Goal: Navigation & Orientation: Find specific page/section

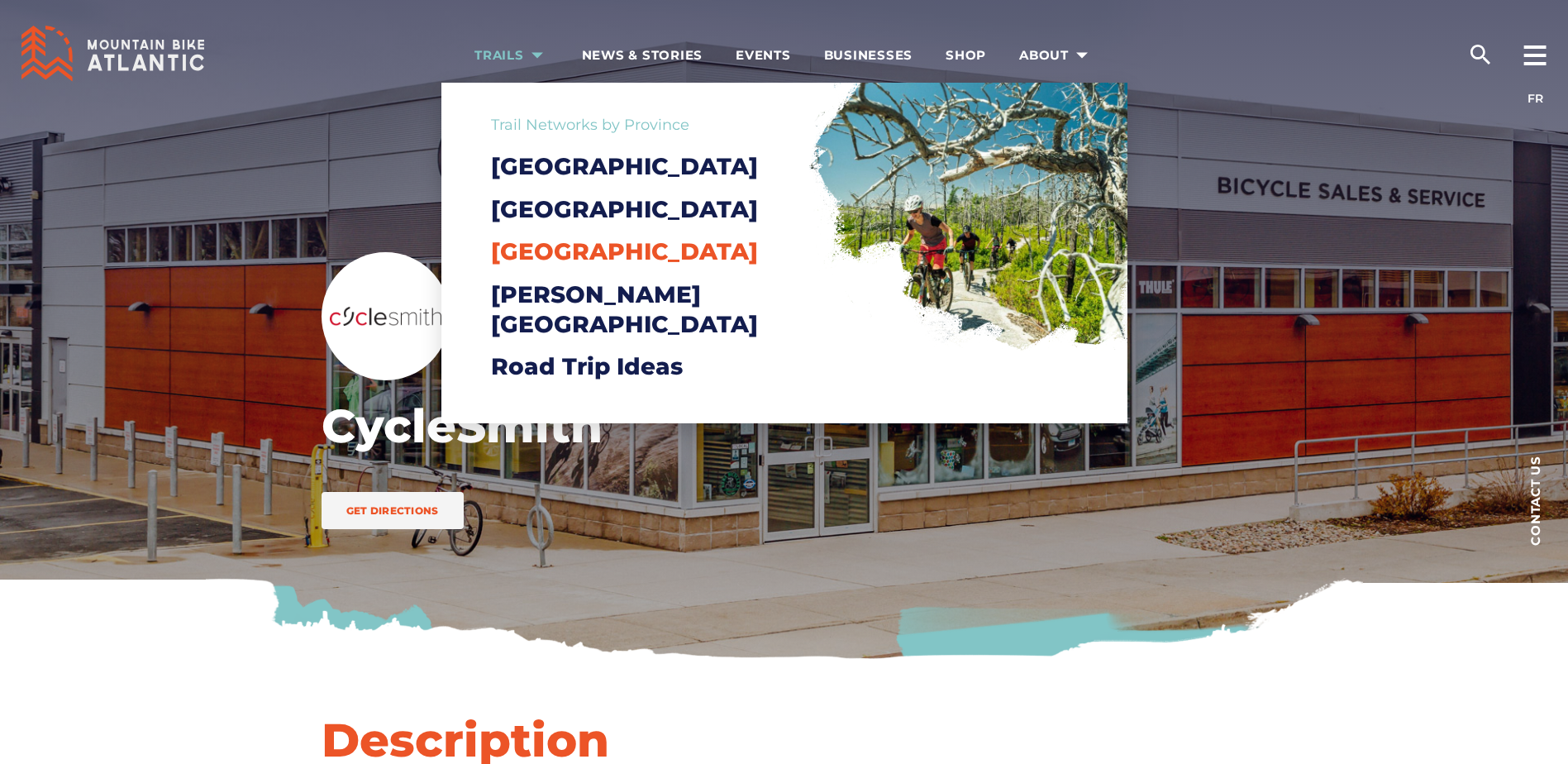
click at [552, 266] on span "[GEOGRAPHIC_DATA]" at bounding box center [624, 252] width 267 height 28
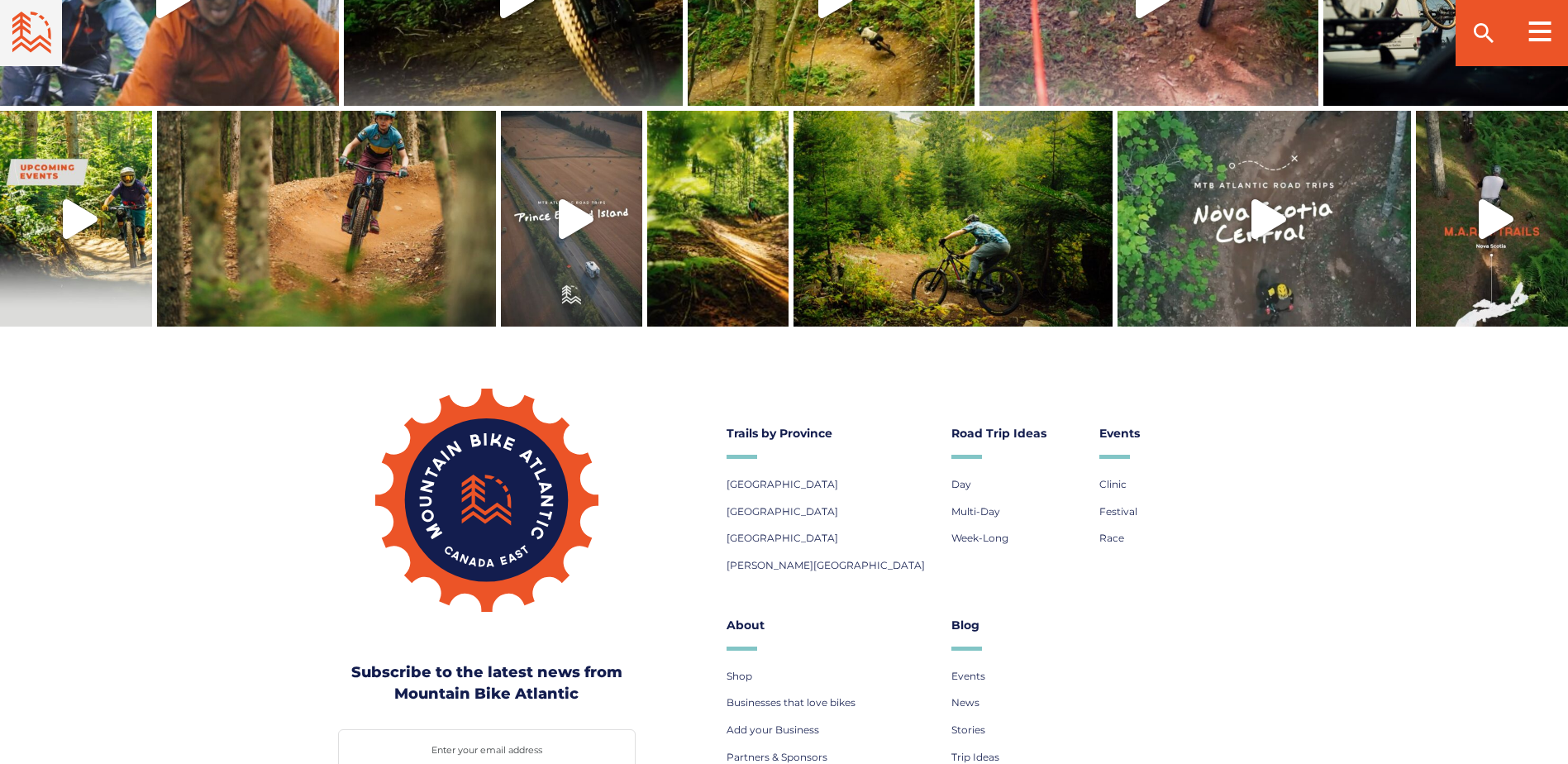
scroll to position [4383, 0]
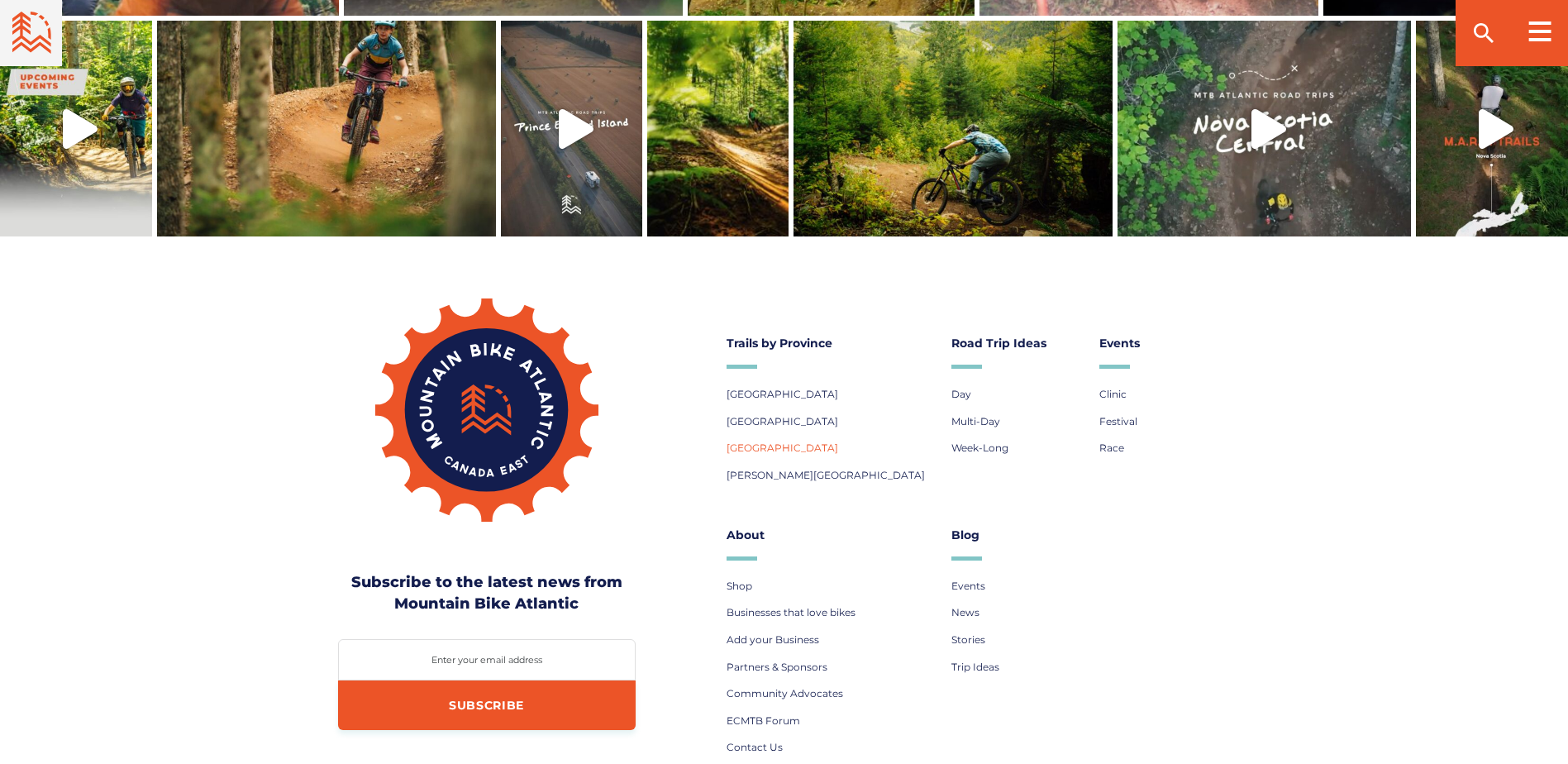
click at [760, 441] on span "[GEOGRAPHIC_DATA]" at bounding box center [782, 447] width 111 height 12
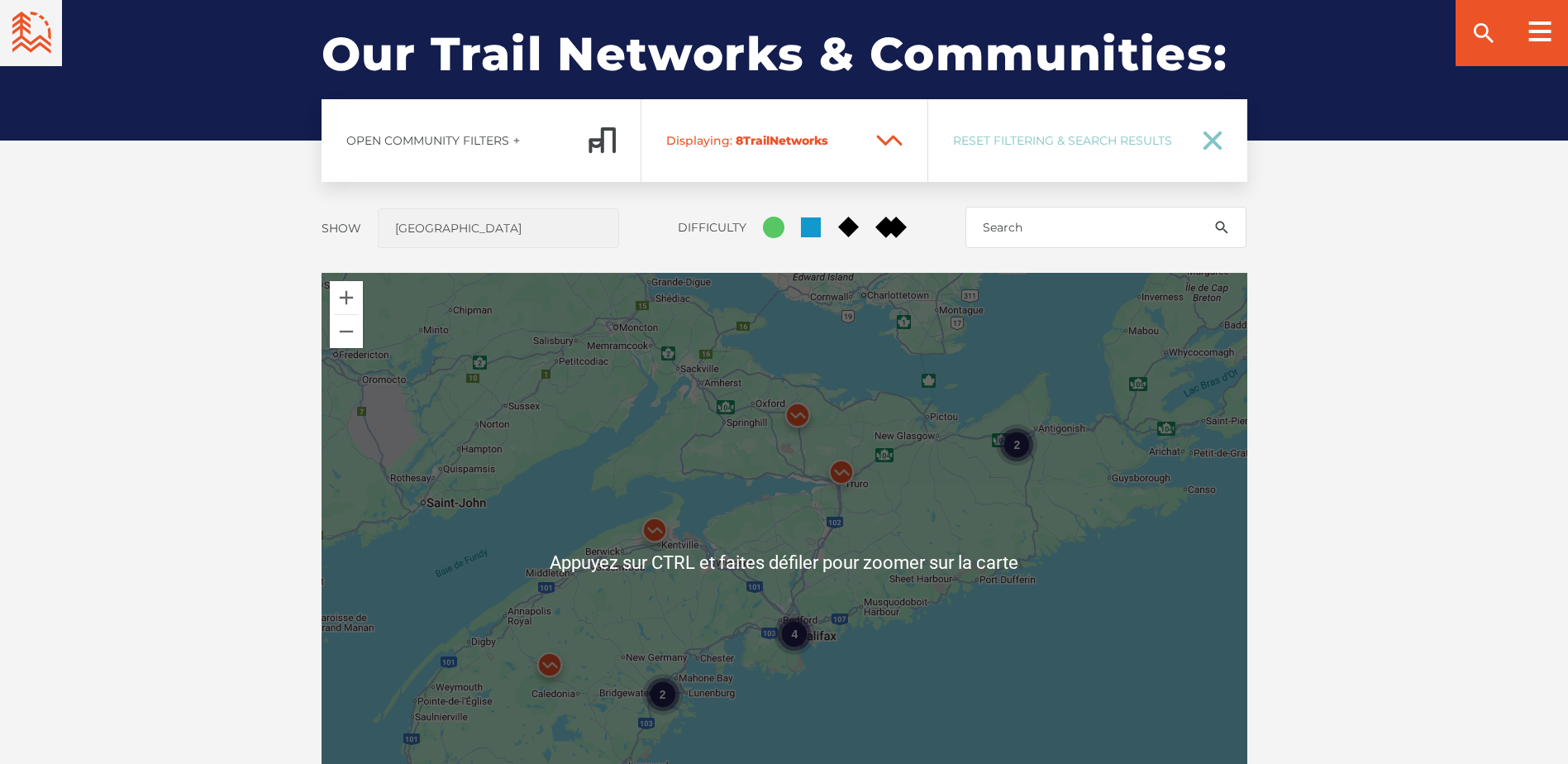
scroll to position [1406, 0]
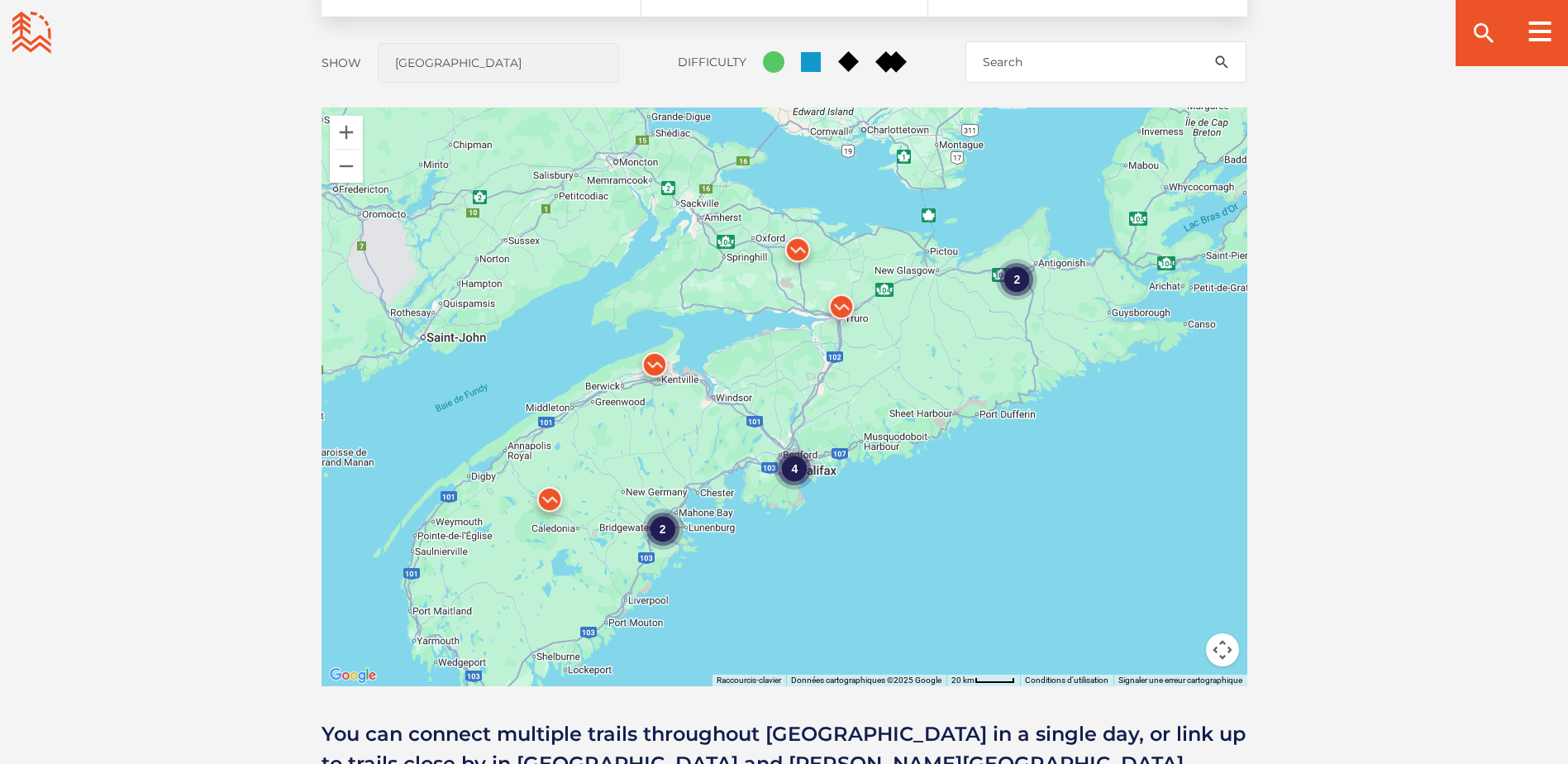
click at [552, 503] on img at bounding box center [550, 503] width 50 height 50
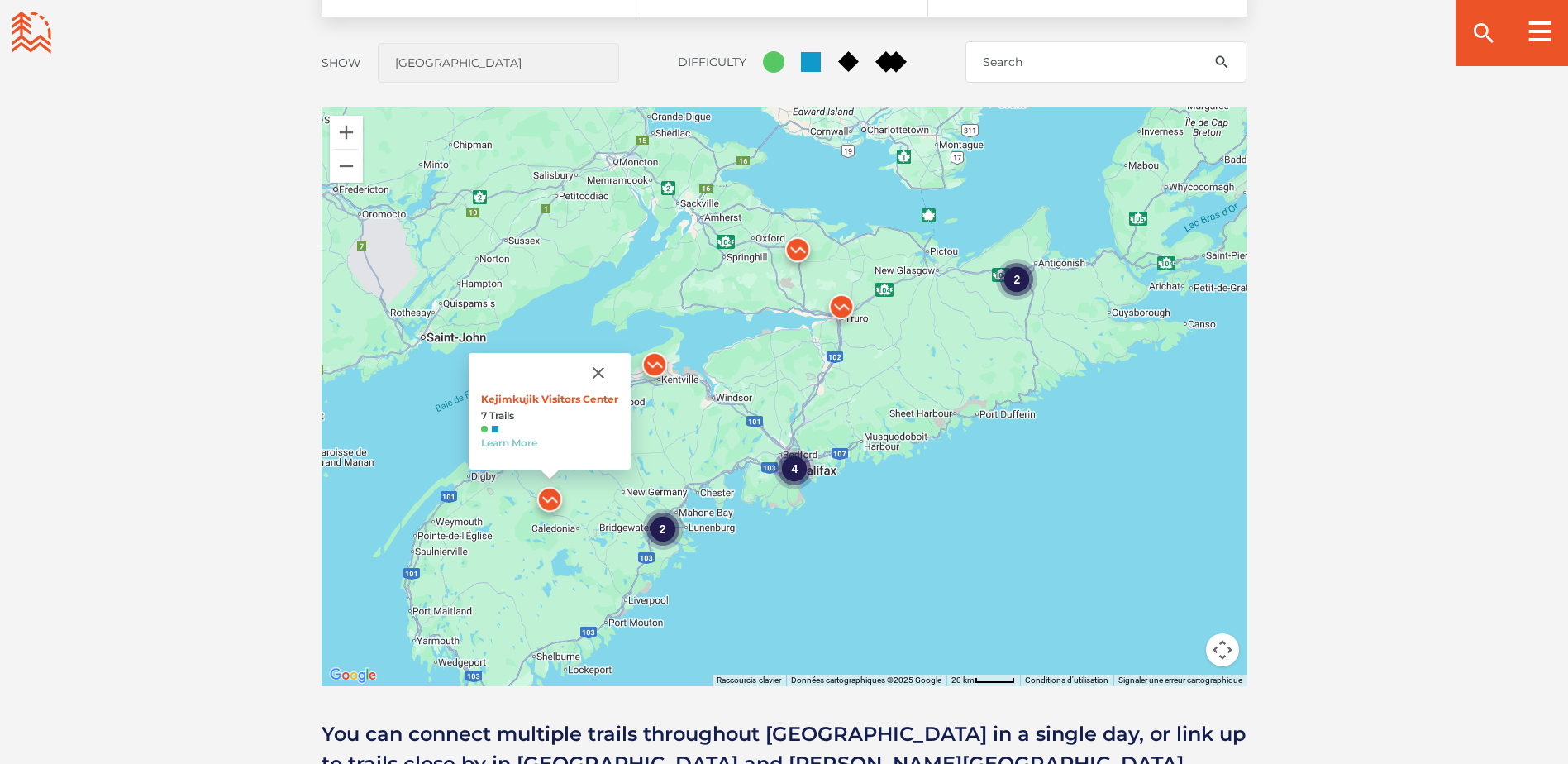
click at [1310, 496] on div "Open Community Filters Displaying: 8 Trail Network s Reset Filtering & Search R…" at bounding box center [785, 357] width 1158 height 846
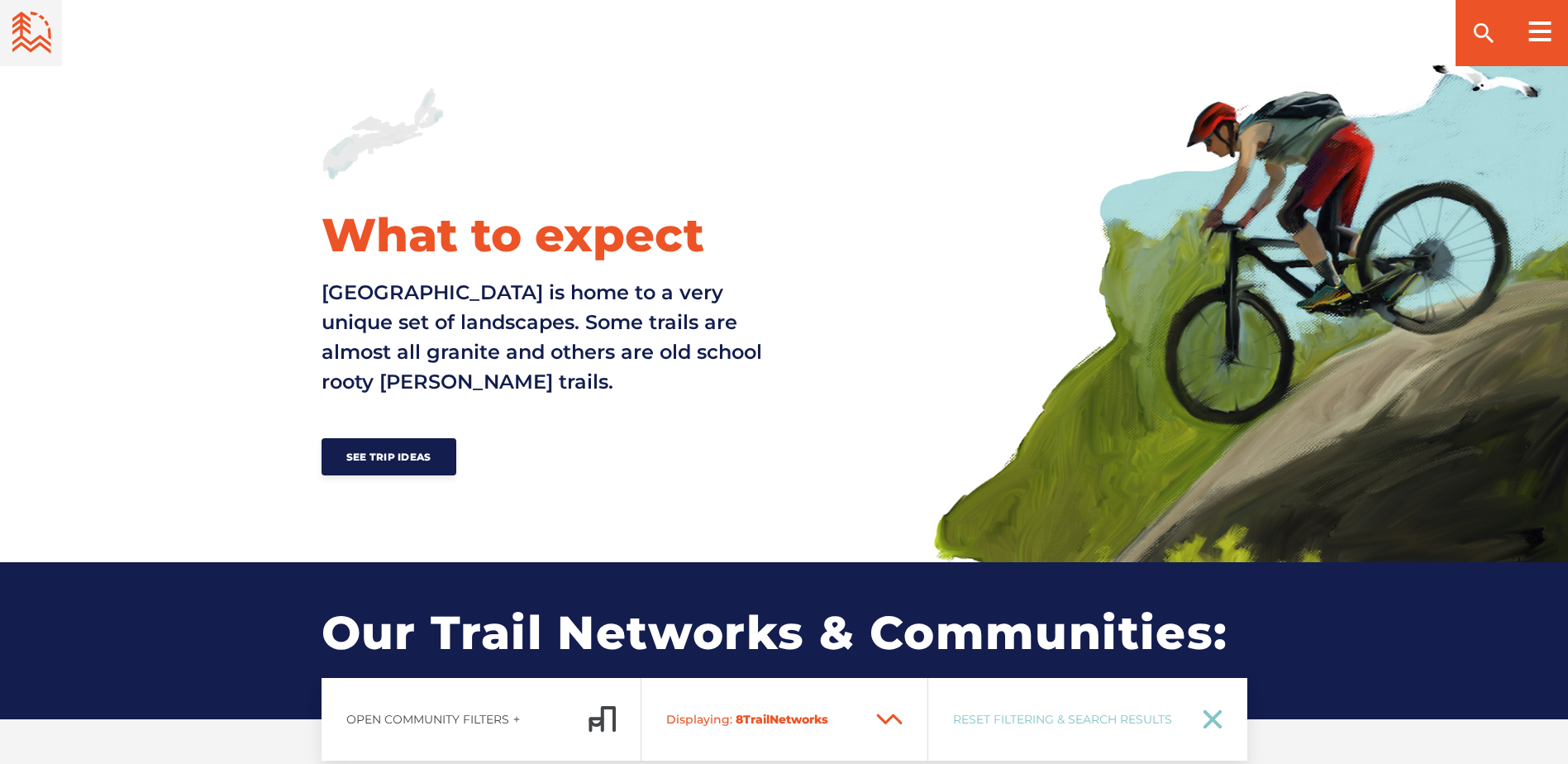
scroll to position [166, 0]
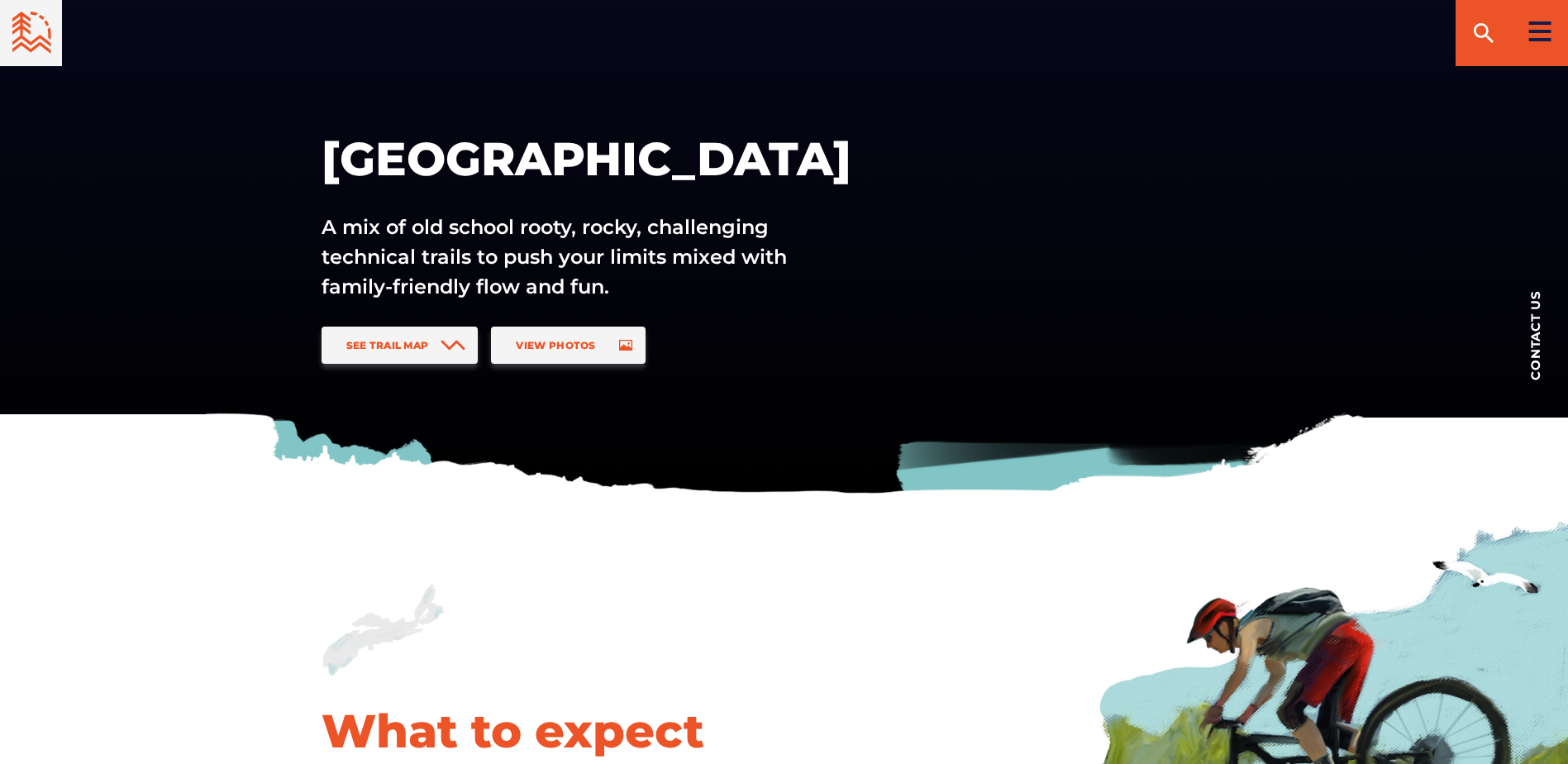
click at [1538, 18] on div at bounding box center [1540, 31] width 56 height 66
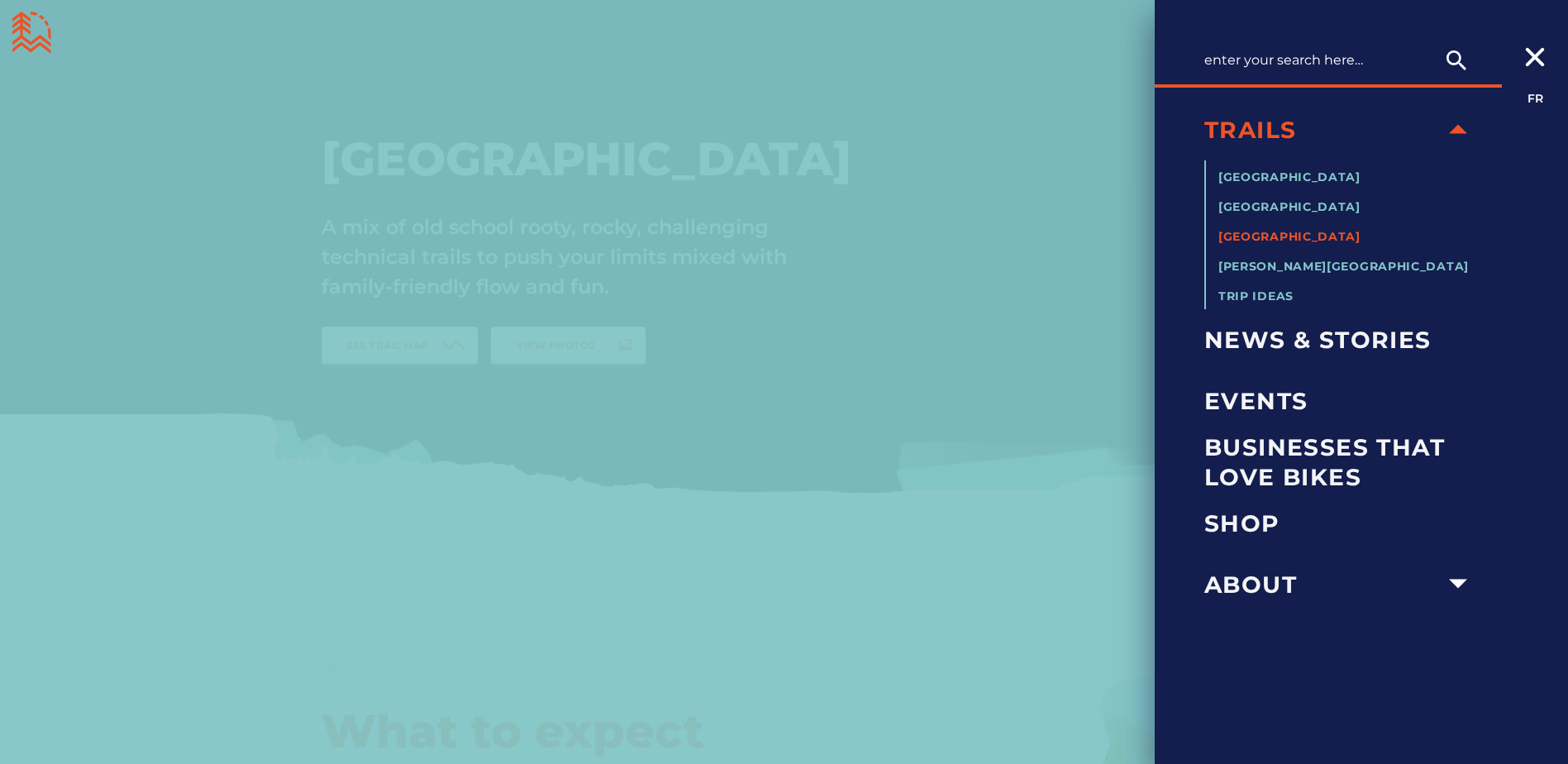
click at [1057, 255] on div at bounding box center [784, 382] width 1568 height 764
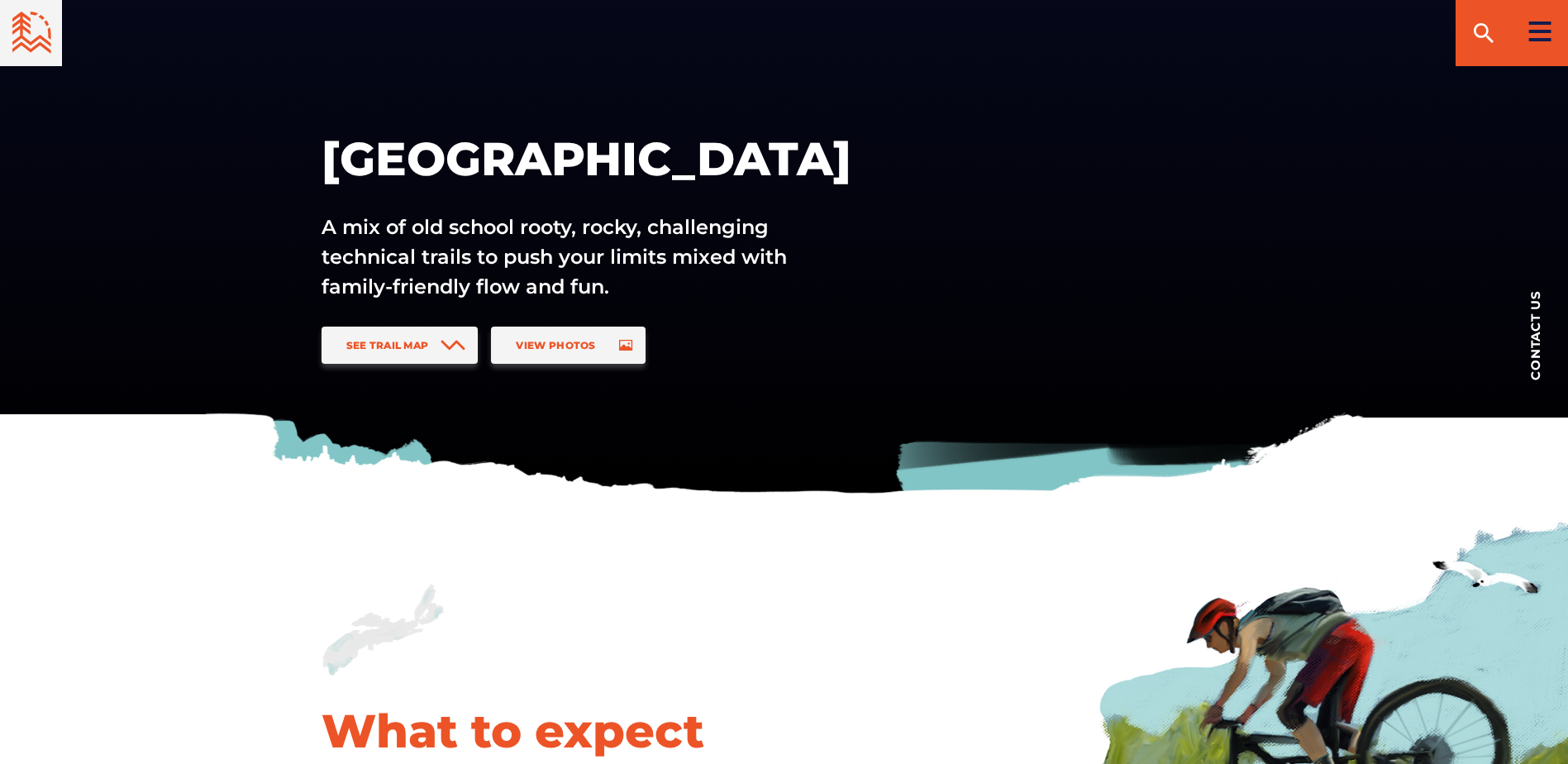
click at [1547, 17] on div at bounding box center [1540, 31] width 56 height 66
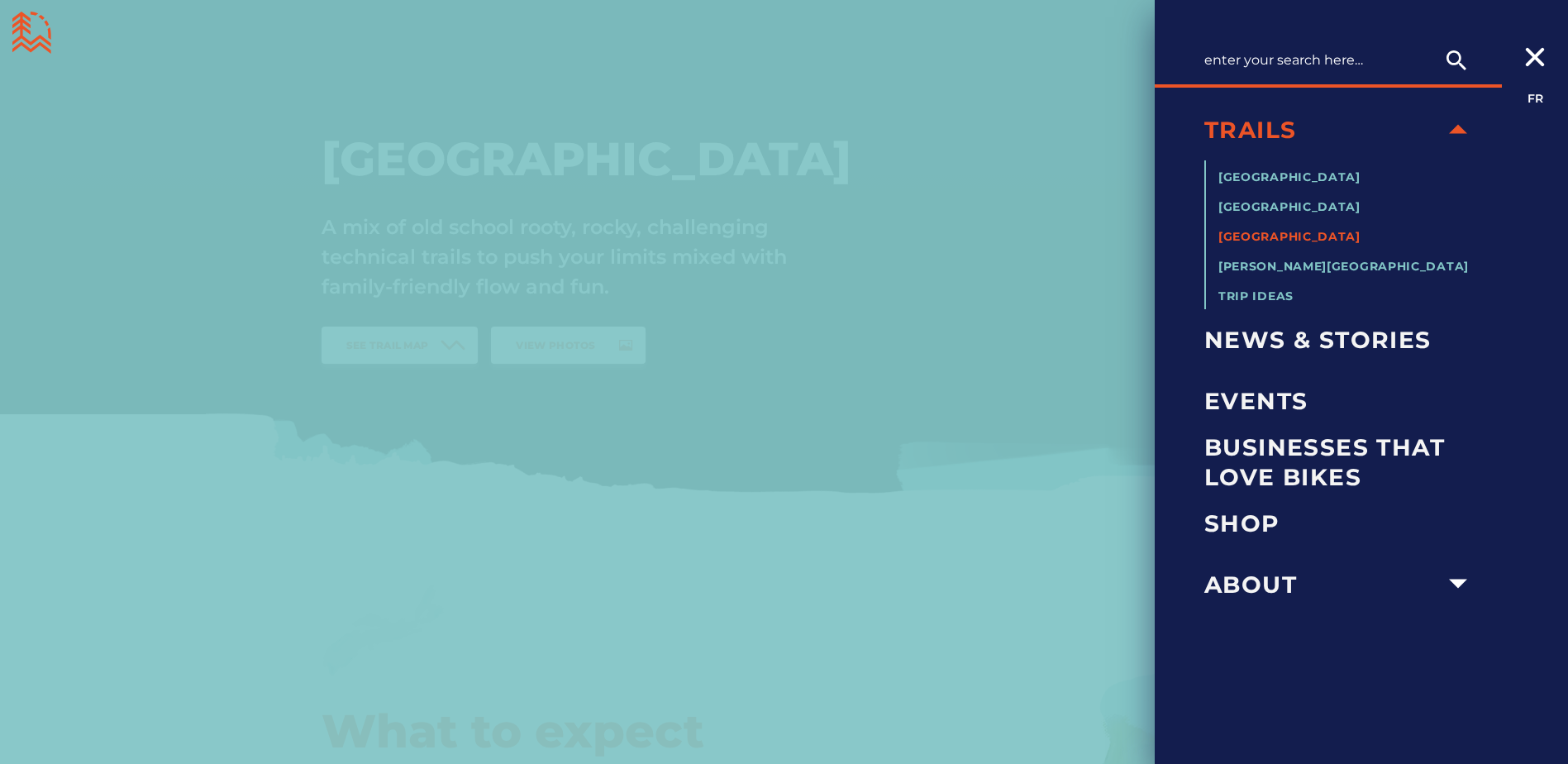
click at [1258, 235] on span "[GEOGRAPHIC_DATA]" at bounding box center [1290, 236] width 142 height 15
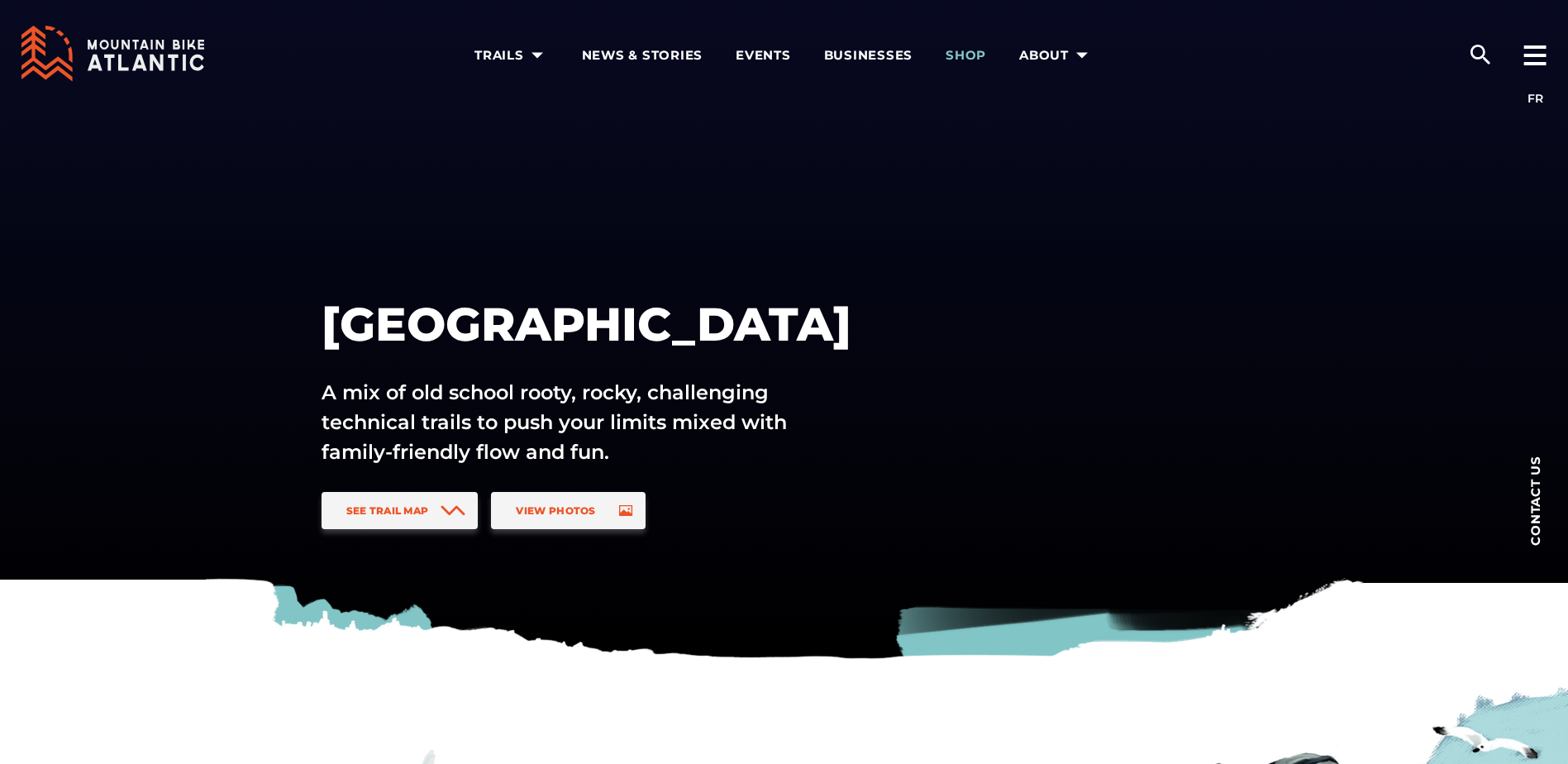
click at [976, 54] on span "Shop" at bounding box center [966, 55] width 40 height 17
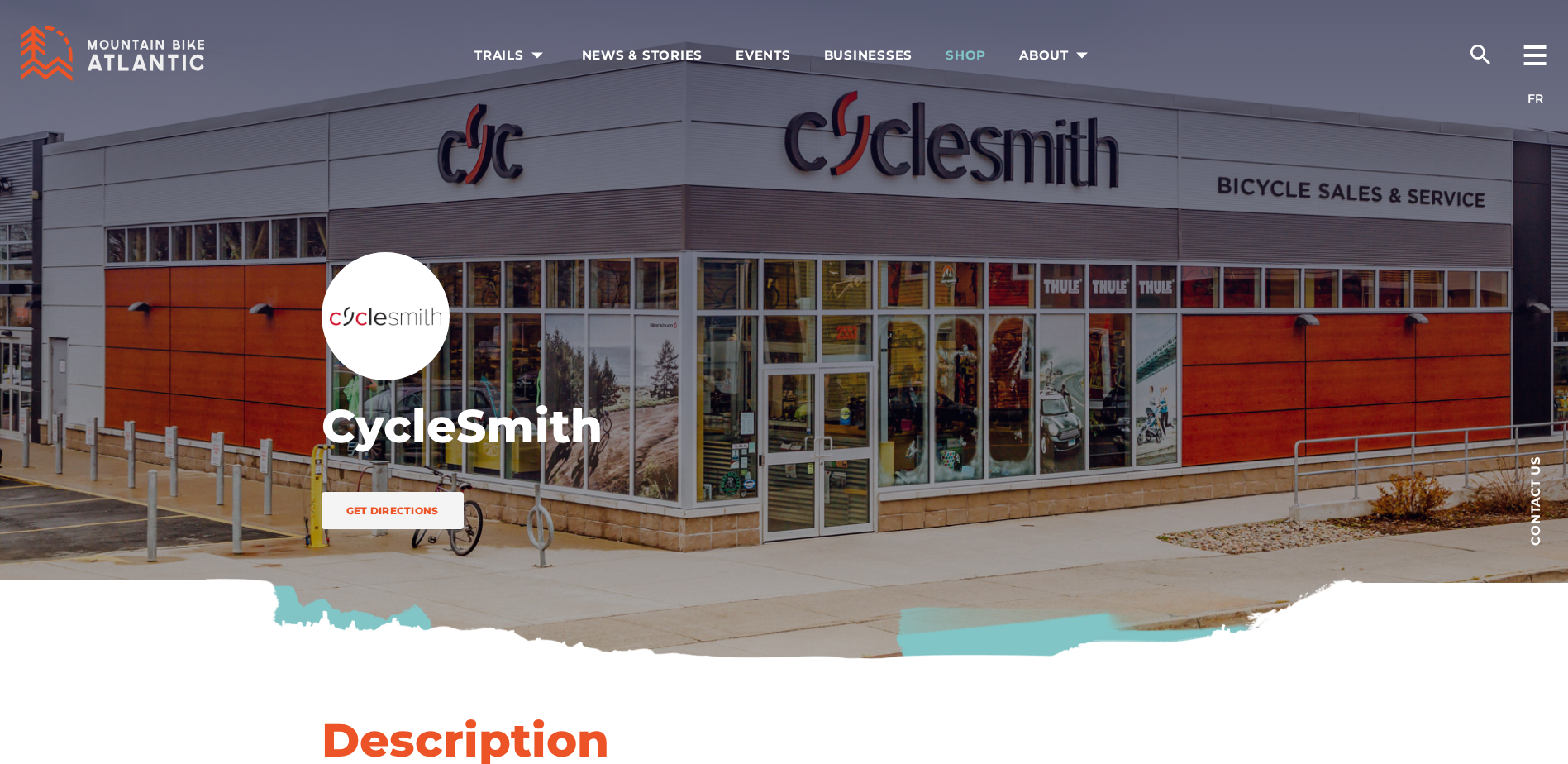
click at [977, 57] on span "Shop" at bounding box center [966, 55] width 40 height 17
